Goal: Information Seeking & Learning: Learn about a topic

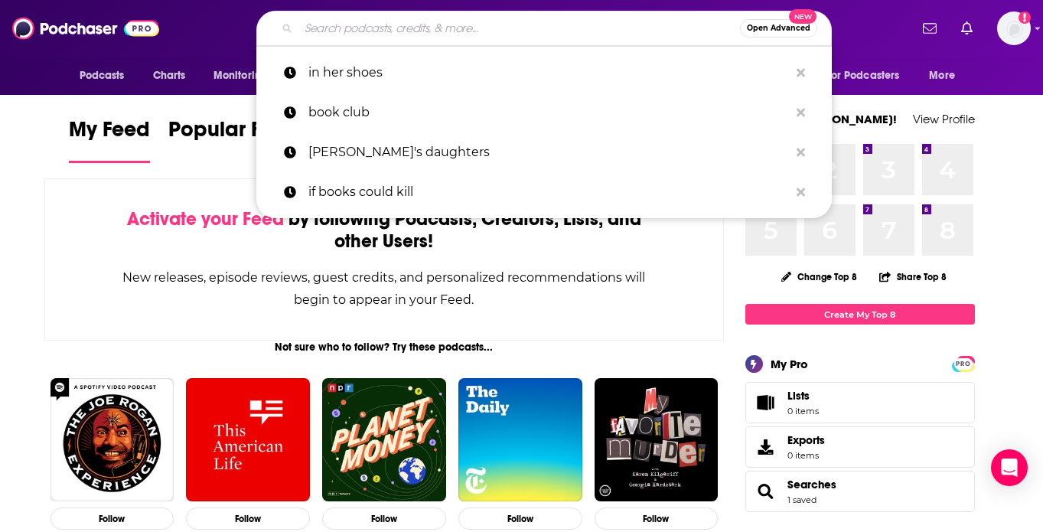
click at [521, 33] on input "Search podcasts, credits, & more..." at bounding box center [518, 28] width 441 height 24
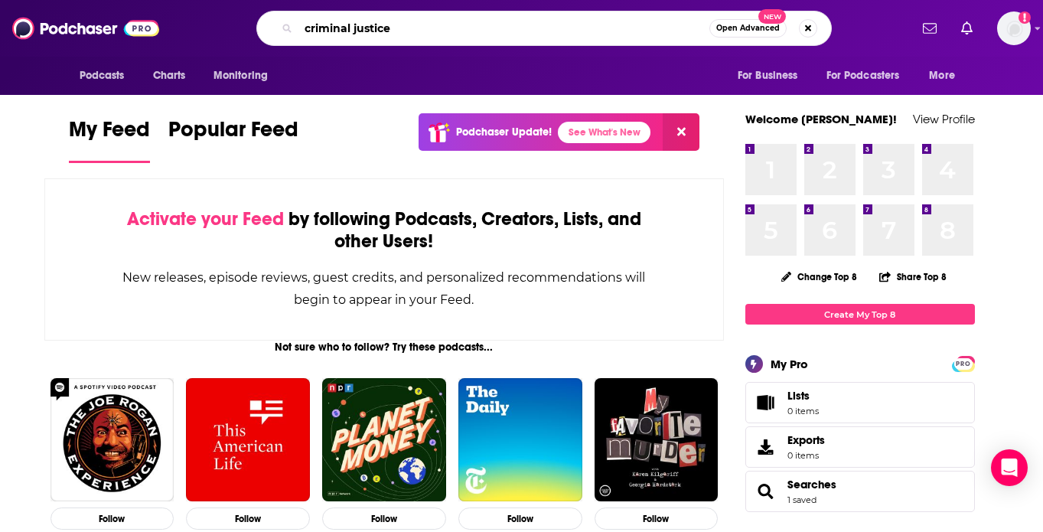
type input "criminal justice"
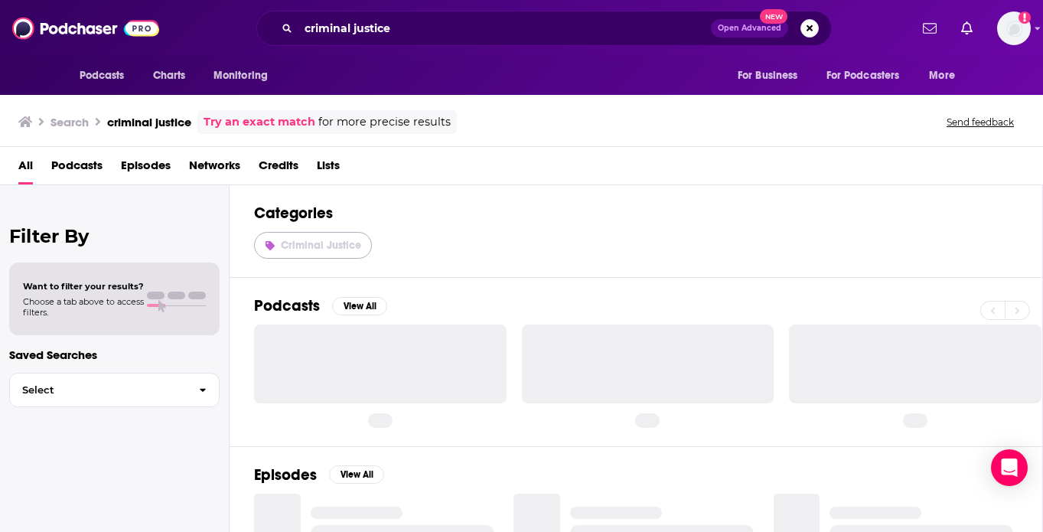
click at [335, 239] on span "Criminal Justice" at bounding box center [321, 245] width 80 height 13
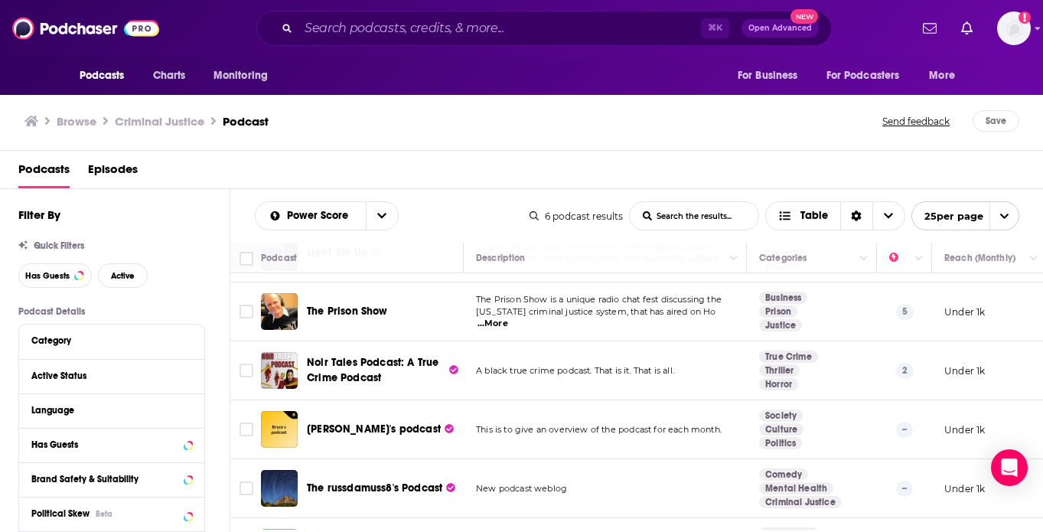
scroll to position [97, 0]
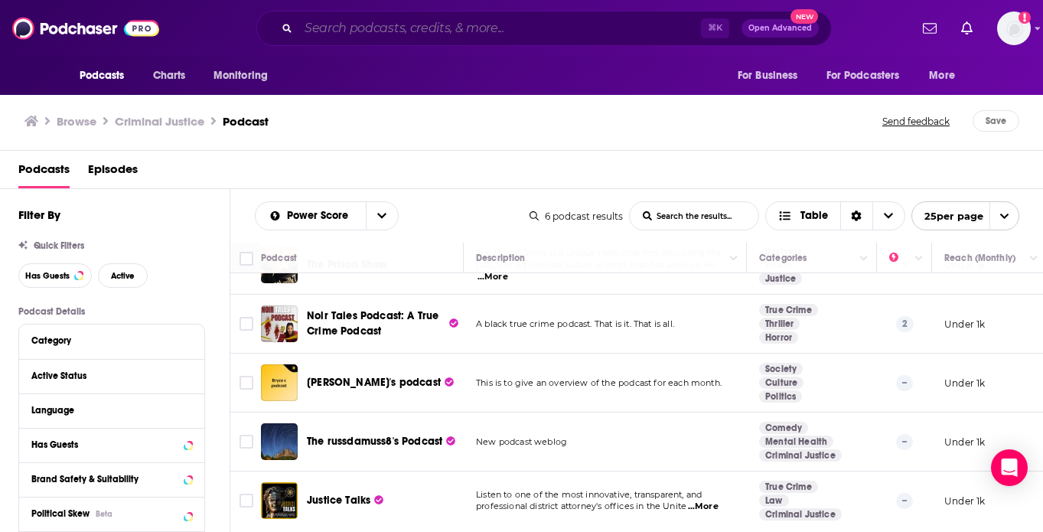
click at [382, 34] on input "Search podcasts, credits, & more..." at bounding box center [499, 28] width 402 height 24
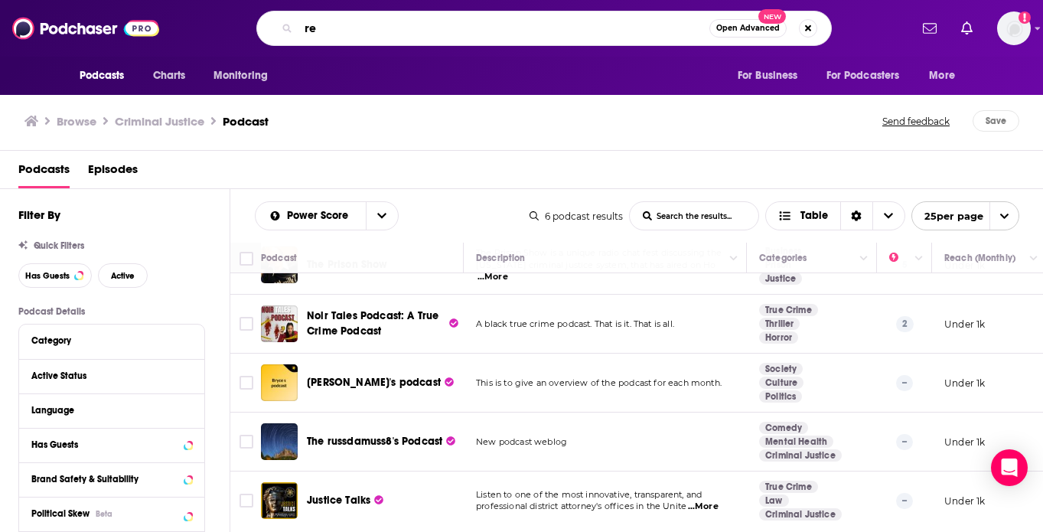
type input "r"
type input "reform"
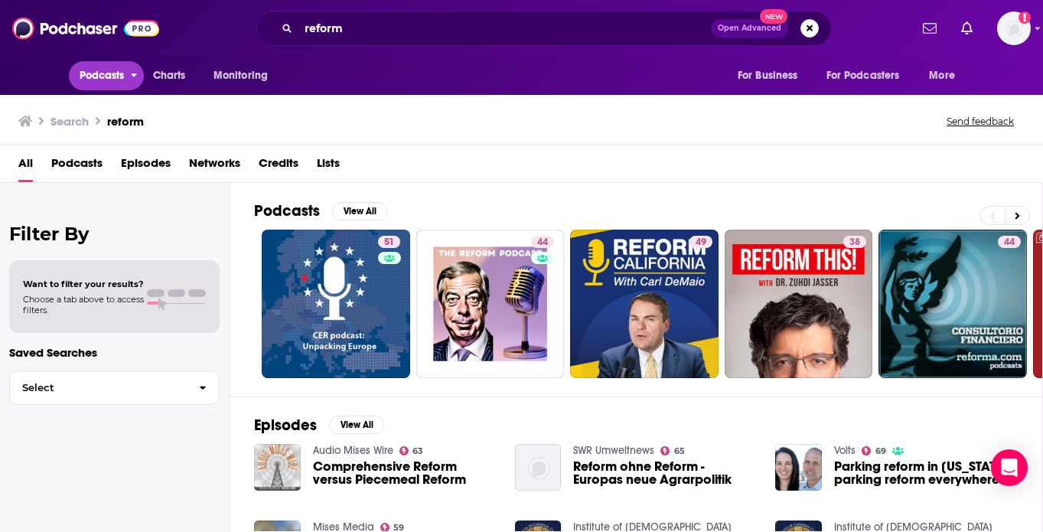
click at [125, 72] on button "Podcasts" at bounding box center [107, 75] width 76 height 29
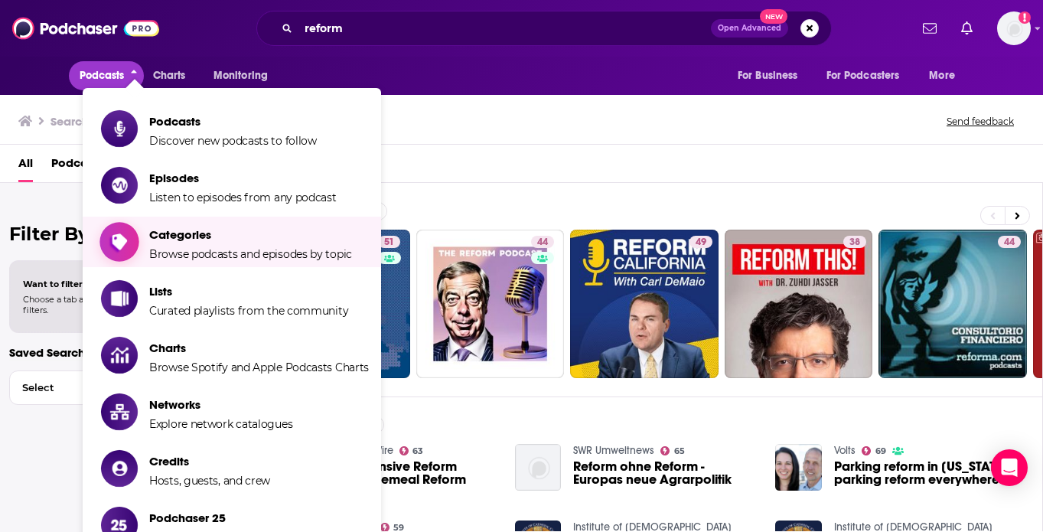
click at [185, 227] on span "Categories" at bounding box center [250, 234] width 203 height 15
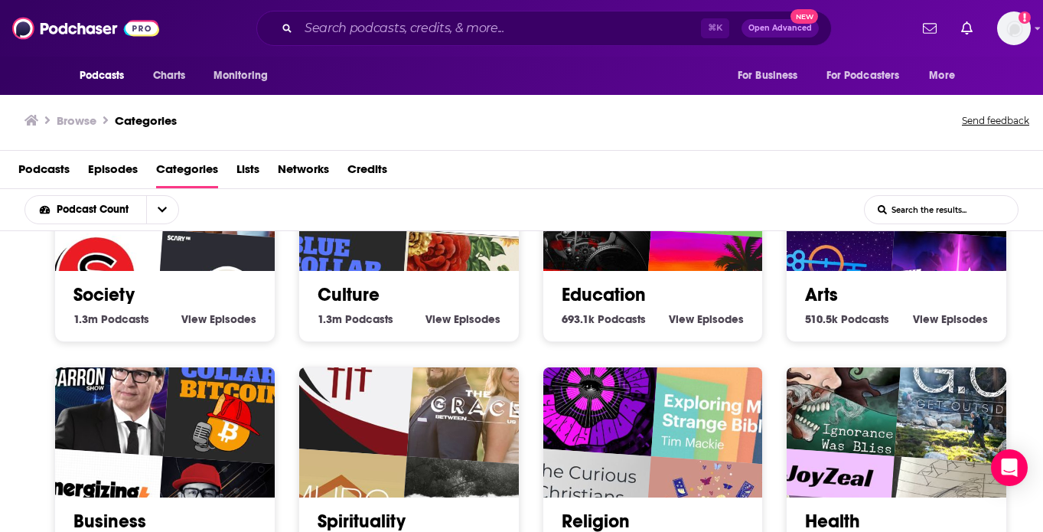
scroll to position [69, 0]
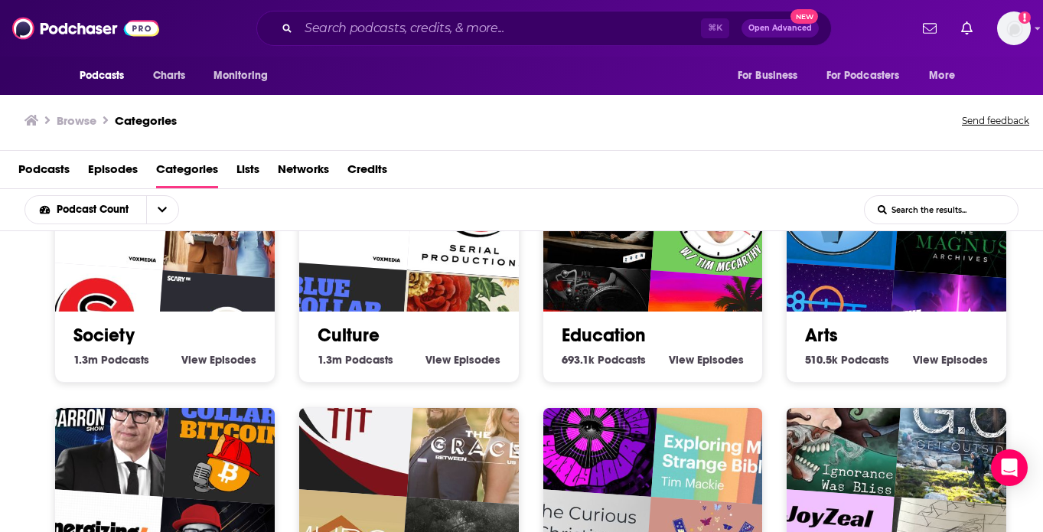
click at [940, 203] on input "List Search Input" at bounding box center [940, 210] width 153 height 28
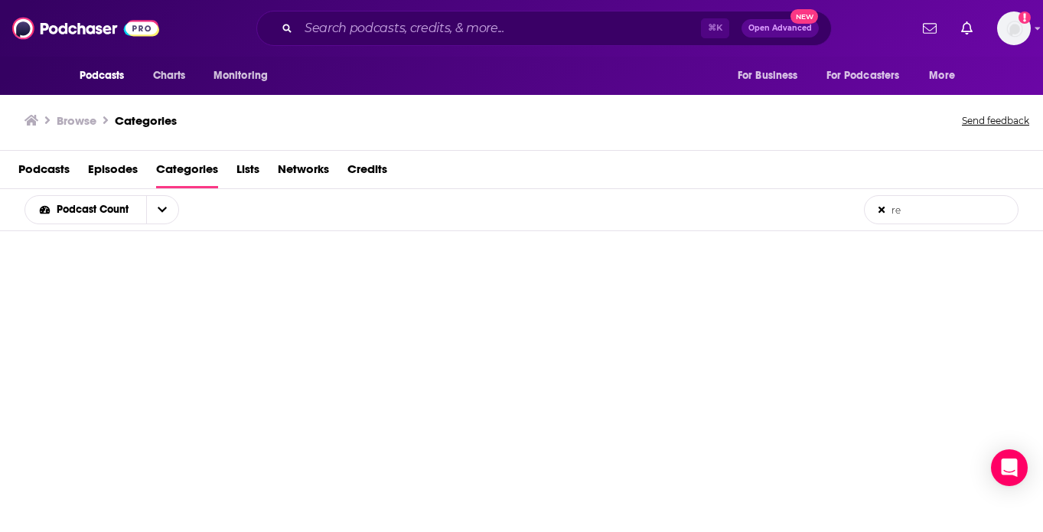
type input "r"
type input "c"
type input "p"
type input "govern"
